Goal: Task Accomplishment & Management: Manage account settings

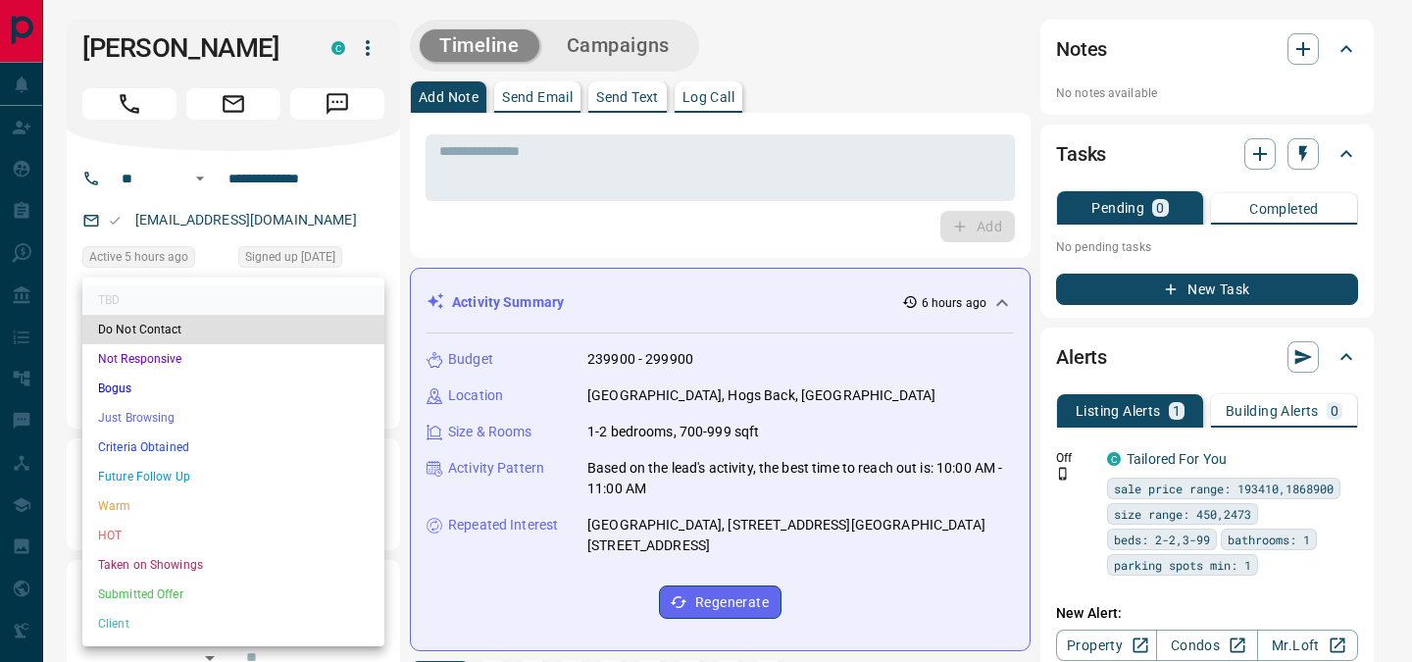
click at [229, 522] on li "HOT" at bounding box center [233, 535] width 302 height 29
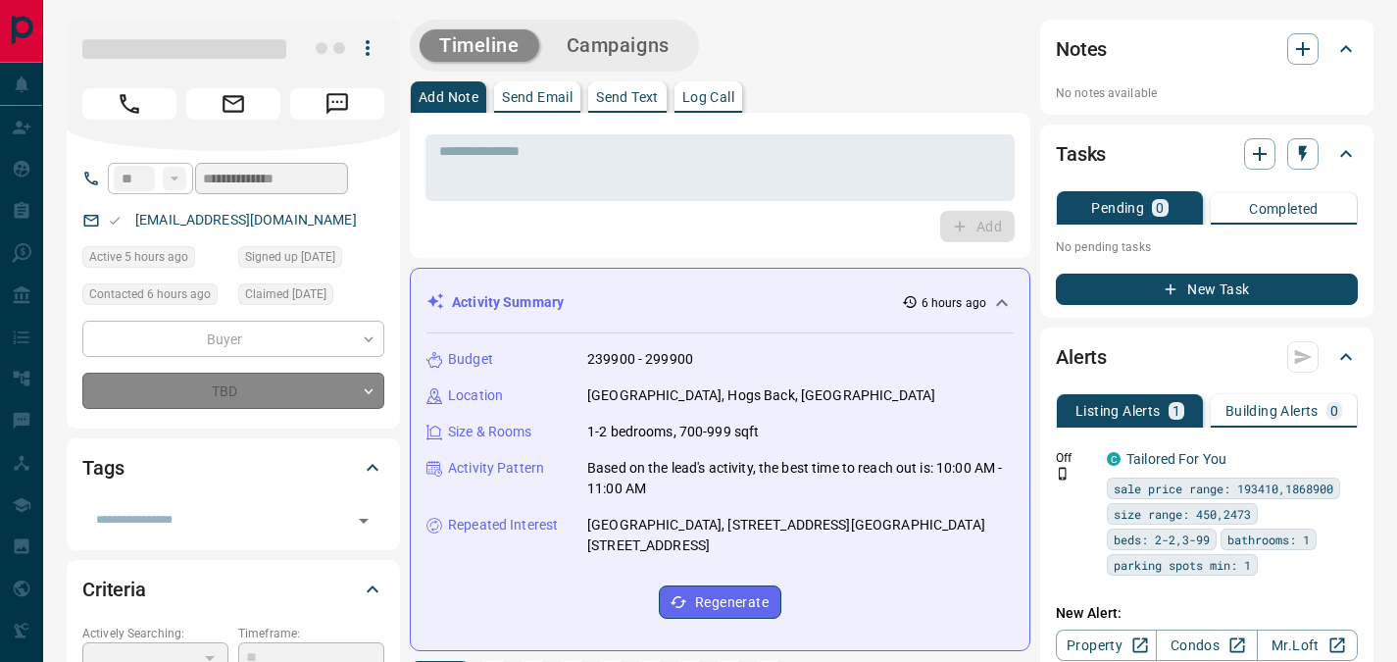
type input "*"
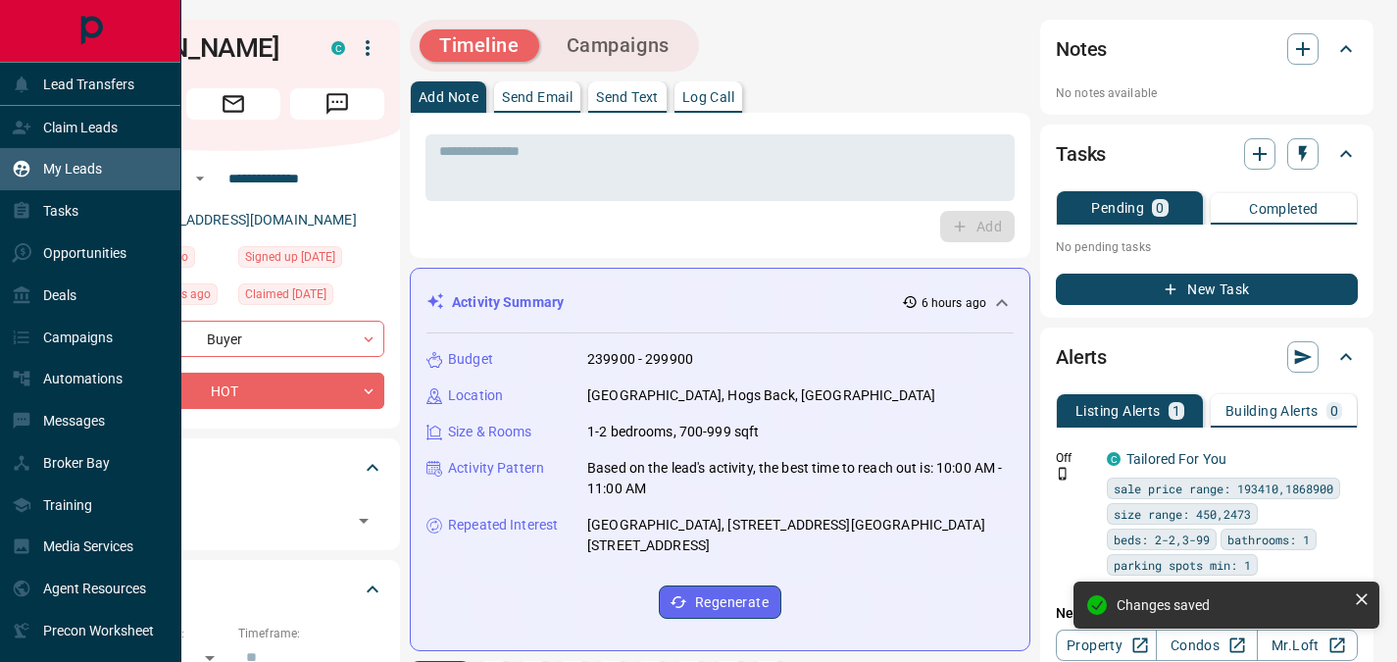
click at [56, 166] on p "My Leads" at bounding box center [72, 169] width 59 height 16
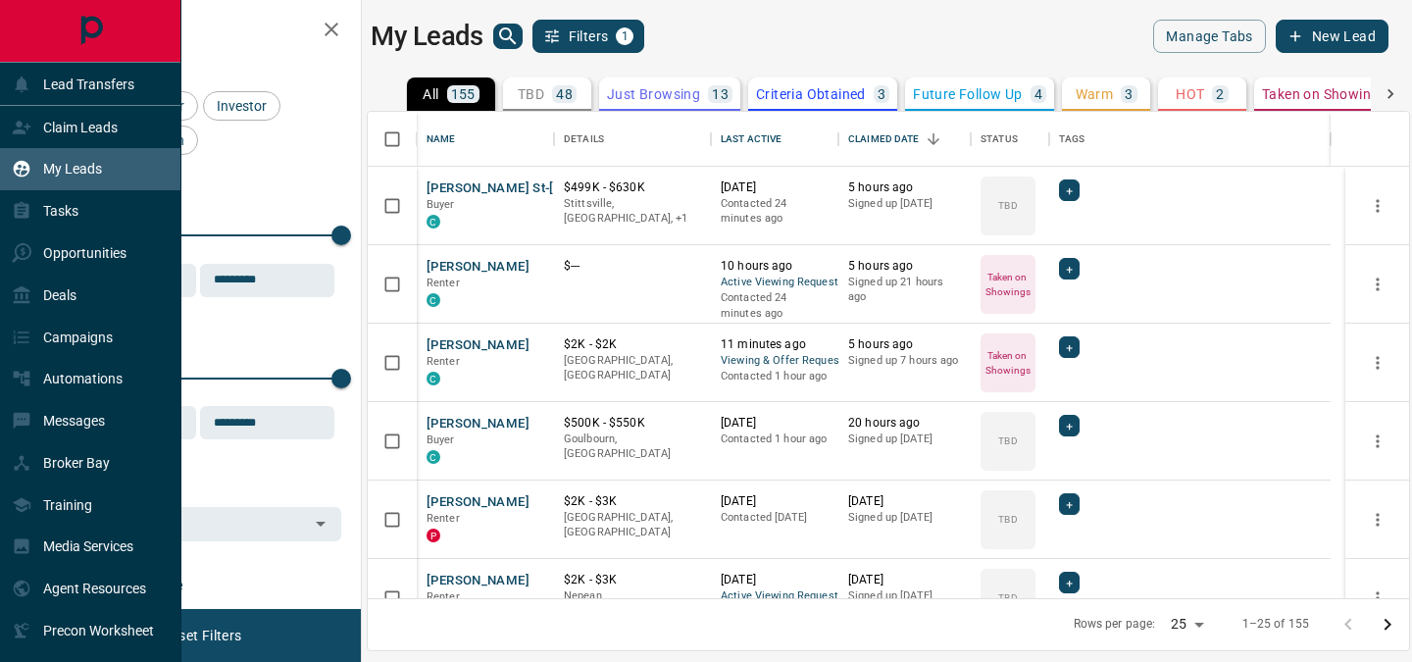
scroll to position [472, 1027]
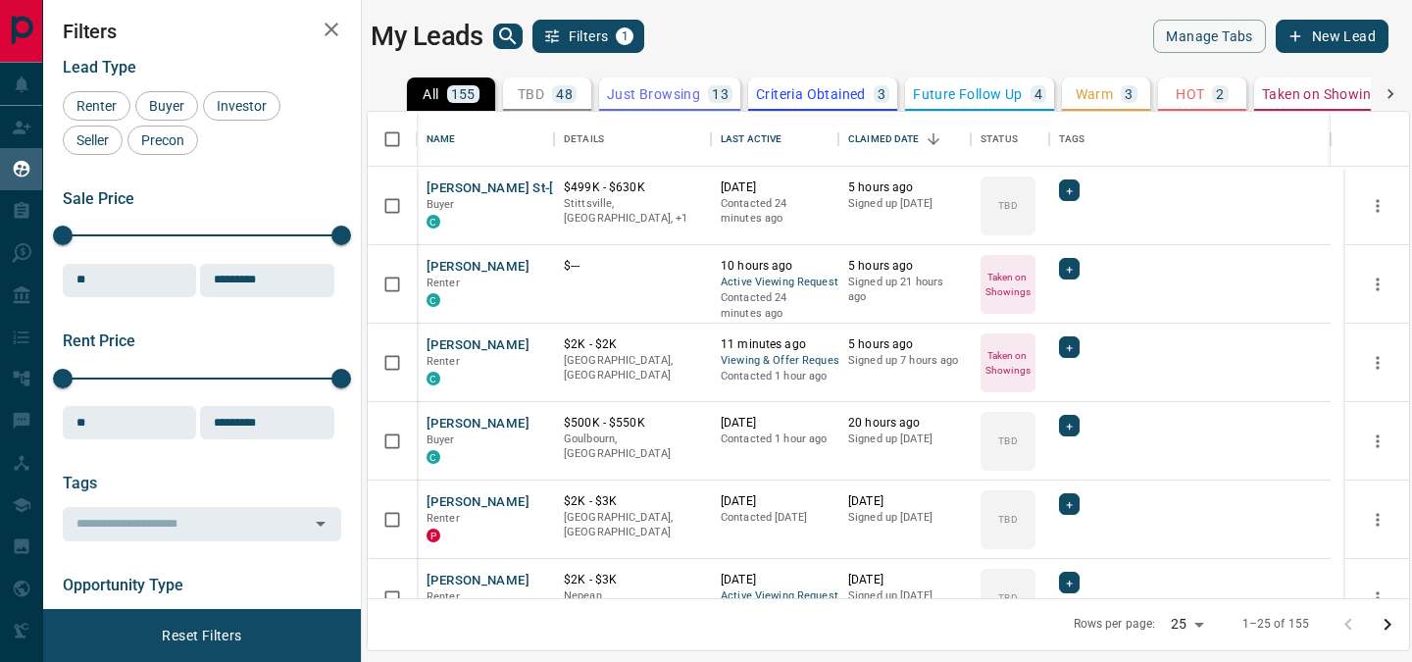
click at [1108, 94] on p "Warm" at bounding box center [1095, 94] width 38 height 14
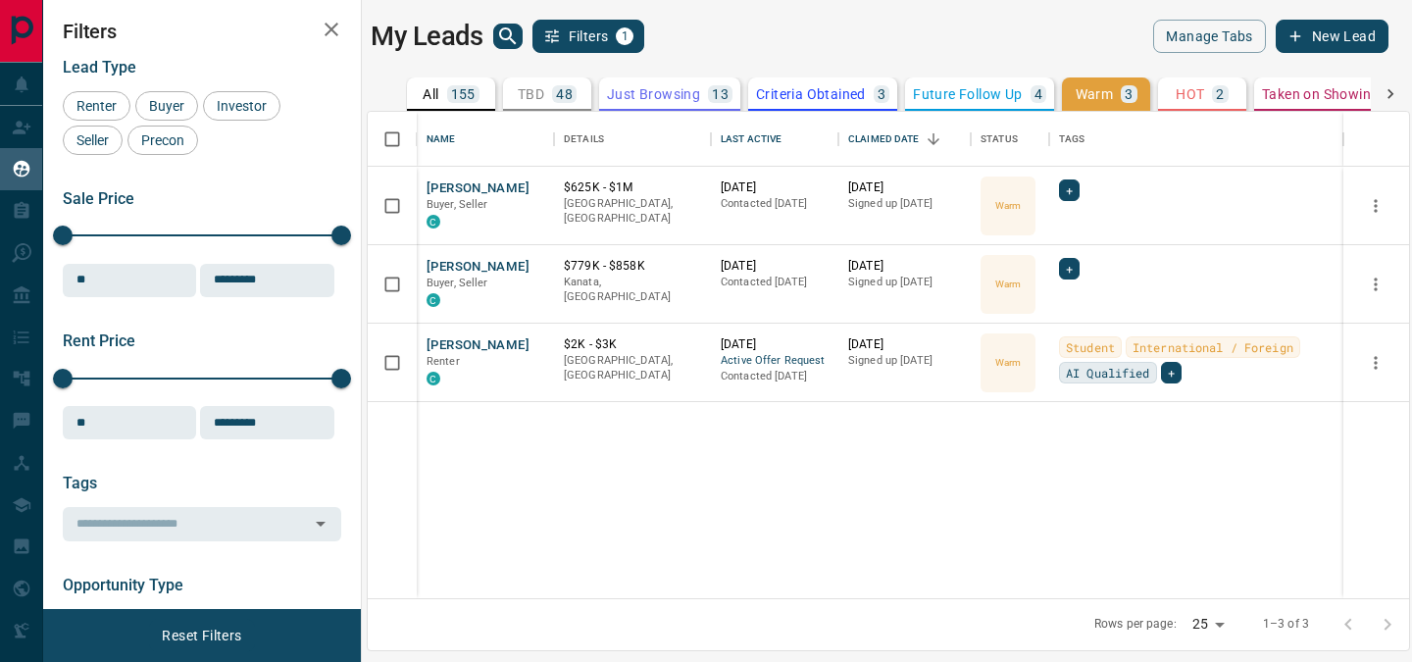
click at [977, 95] on p "Future Follow Up" at bounding box center [967, 94] width 109 height 14
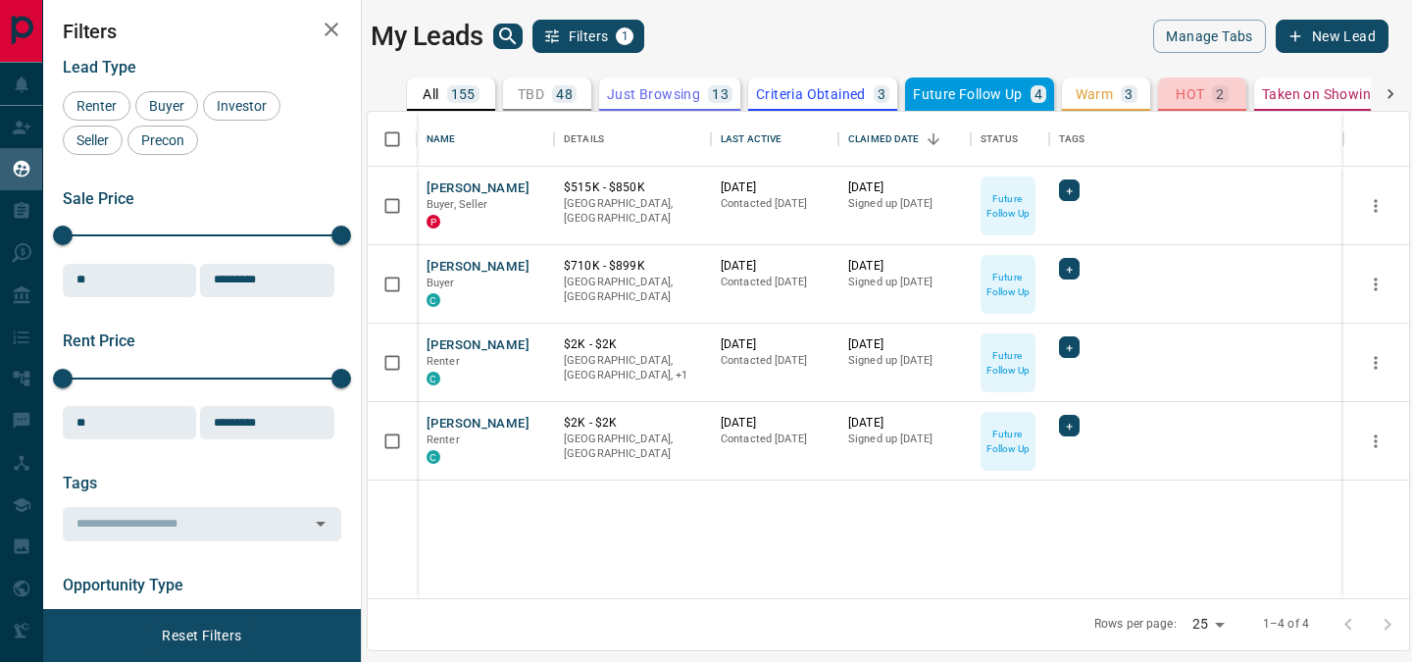
click at [1189, 87] on p "HOT" at bounding box center [1190, 94] width 28 height 14
